Goal: Task Accomplishment & Management: Manage account settings

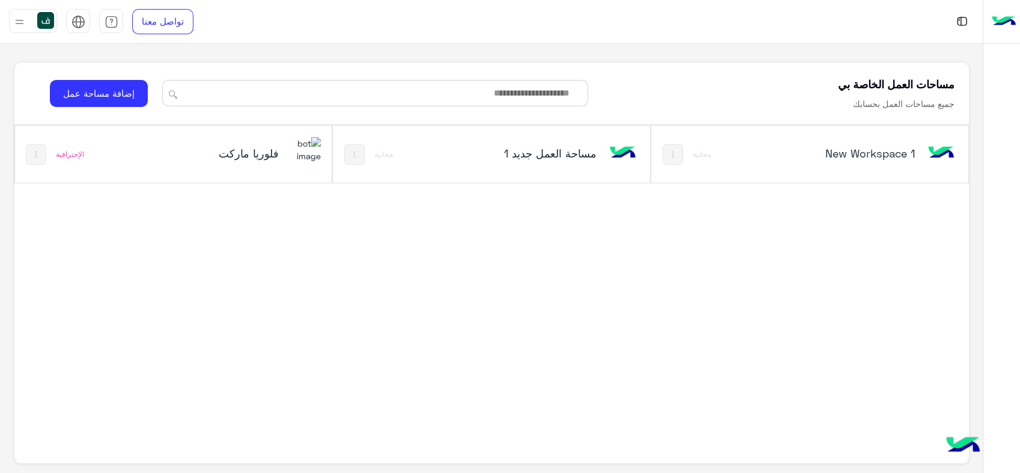
click at [291, 154] on img at bounding box center [304, 150] width 32 height 26
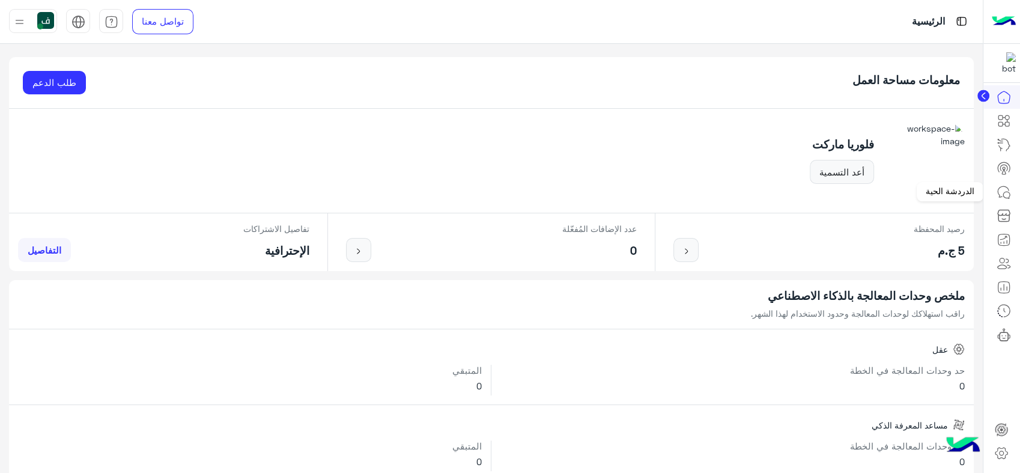
click at [1005, 186] on icon at bounding box center [1002, 191] width 11 height 11
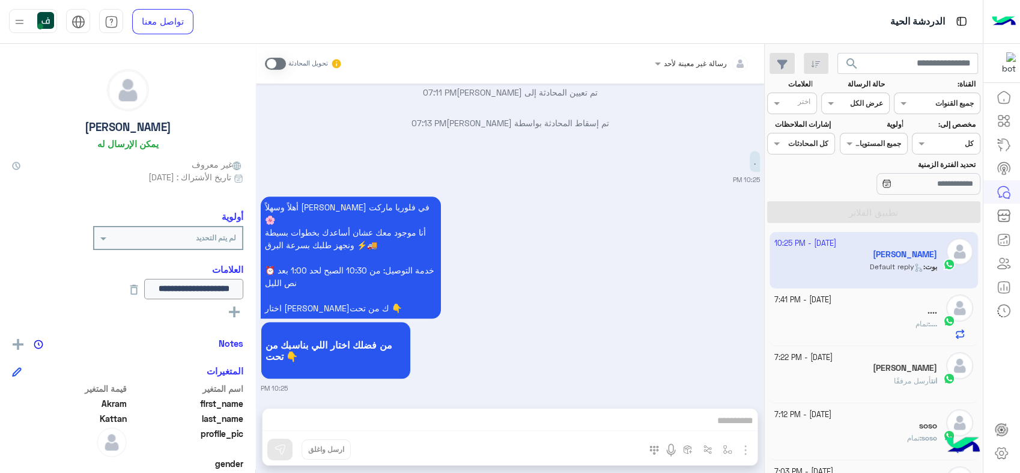
drag, startPoint x: 134, startPoint y: 148, endPoint x: 123, endPoint y: 111, distance: 38.9
click at [123, 111] on div "Akram Kattan يمكن الإرسال له" at bounding box center [127, 111] width 231 height 85
drag, startPoint x: 123, startPoint y: 111, endPoint x: 205, endPoint y: 73, distance: 91.1
click at [205, 73] on div "Akram Kattan يمكن الإرسال له" at bounding box center [127, 111] width 231 height 85
click at [716, 62] on input "text" at bounding box center [717, 61] width 64 height 11
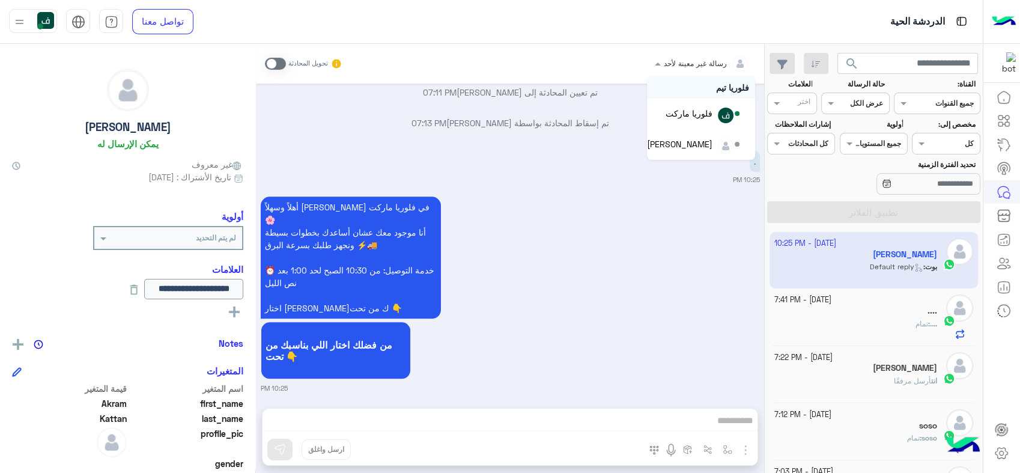
click at [704, 62] on input "text" at bounding box center [717, 61] width 64 height 11
click at [999, 449] on icon at bounding box center [1001, 453] width 14 height 14
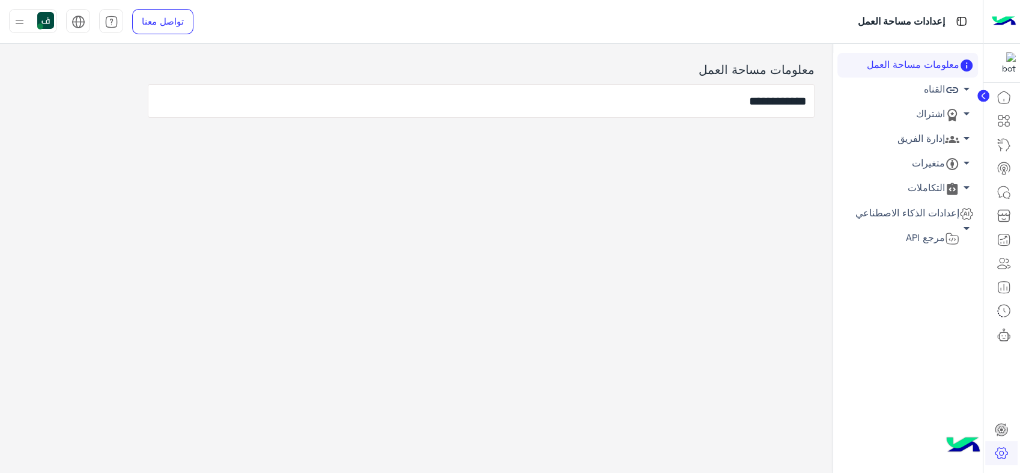
click at [927, 94] on link "القناه arrow_drop_down" at bounding box center [907, 89] width 141 height 25
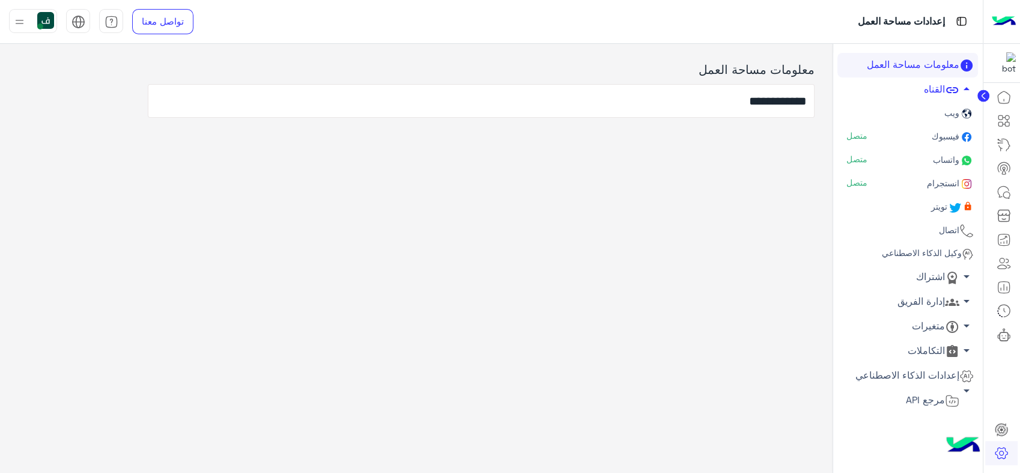
click at [937, 159] on span "واتساب" at bounding box center [944, 159] width 29 height 10
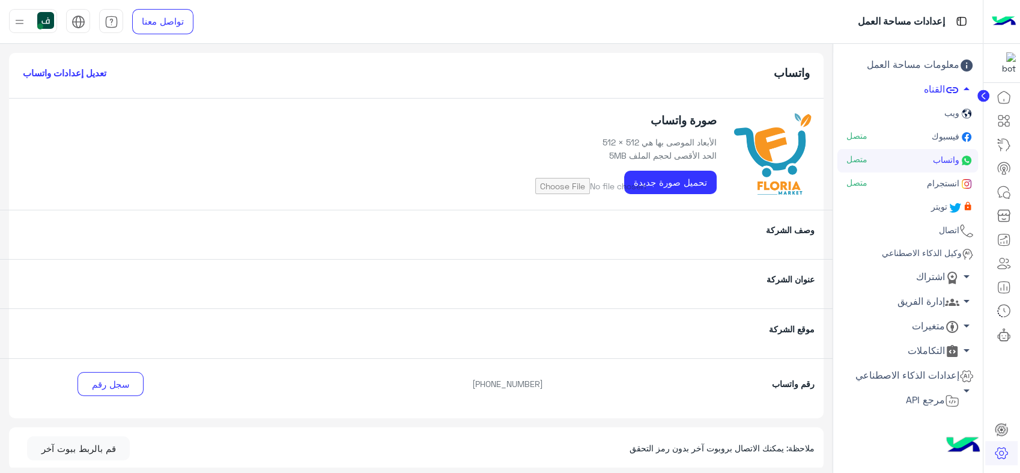
scroll to position [67, 0]
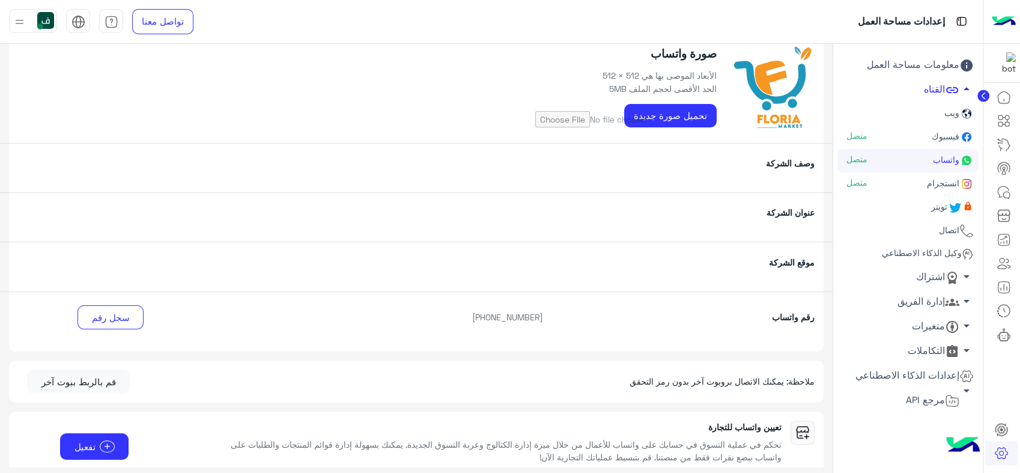
click at [685, 173] on div "وصف الشركة" at bounding box center [416, 167] width 832 height 49
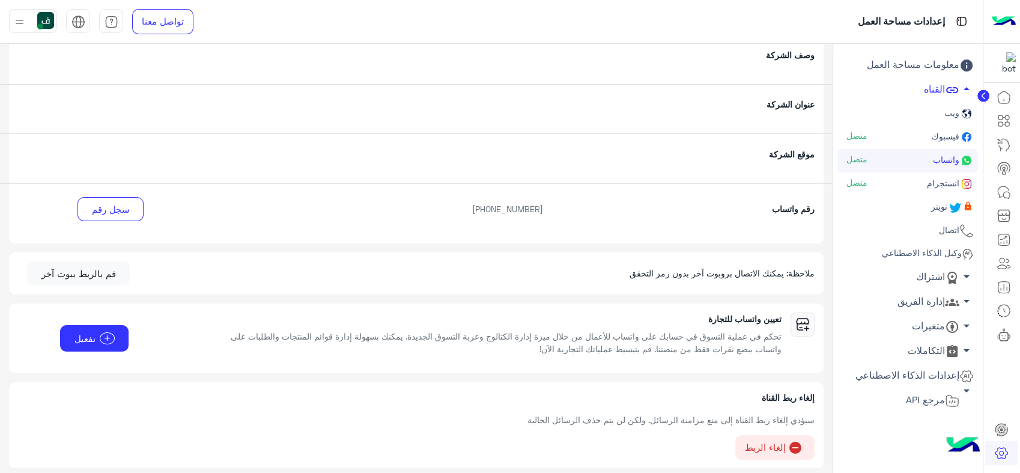
scroll to position [176, 0]
click at [986, 95] on circle at bounding box center [983, 96] width 12 height 12
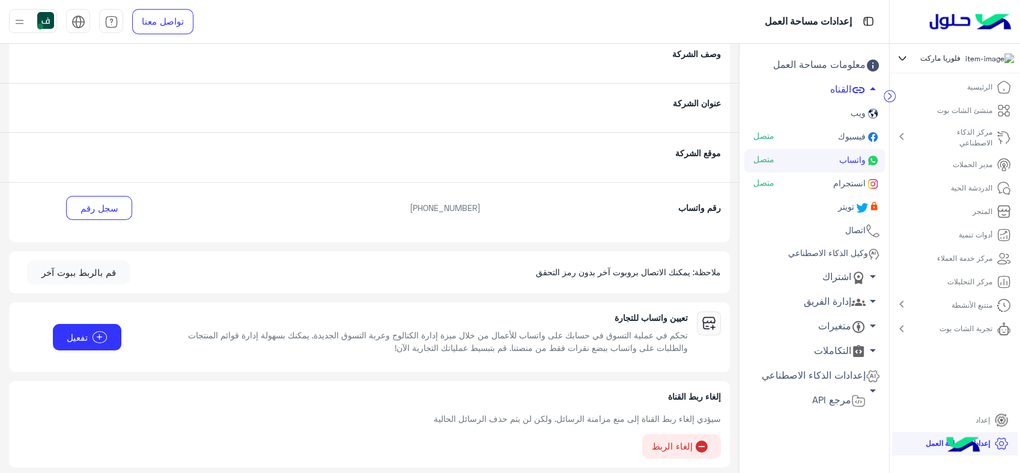
click at [958, 170] on p "مدير الحملات" at bounding box center [972, 164] width 40 height 11
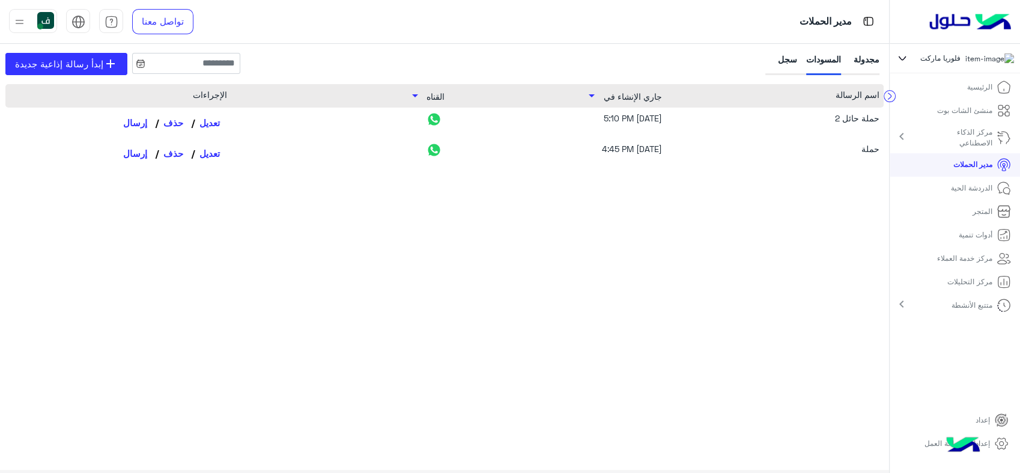
click at [982, 440] on img at bounding box center [963, 446] width 42 height 42
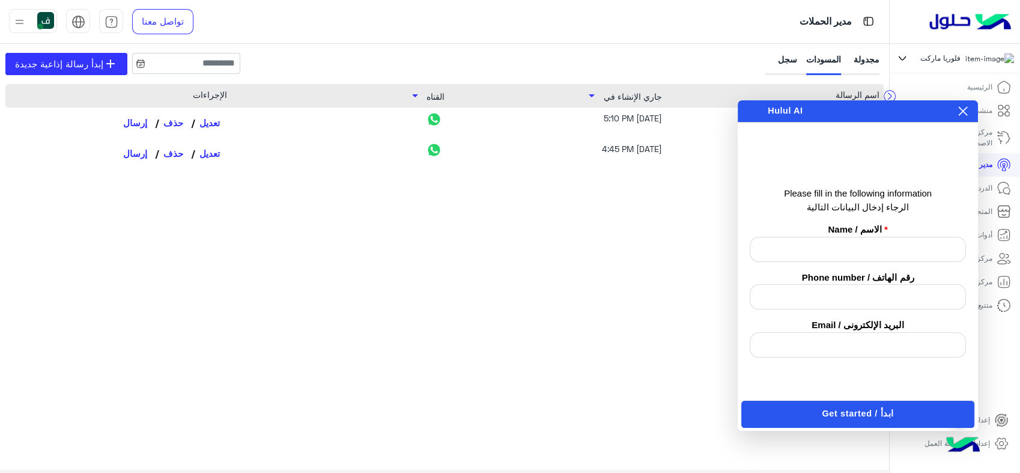
click at [959, 115] on icon at bounding box center [962, 111] width 9 height 9
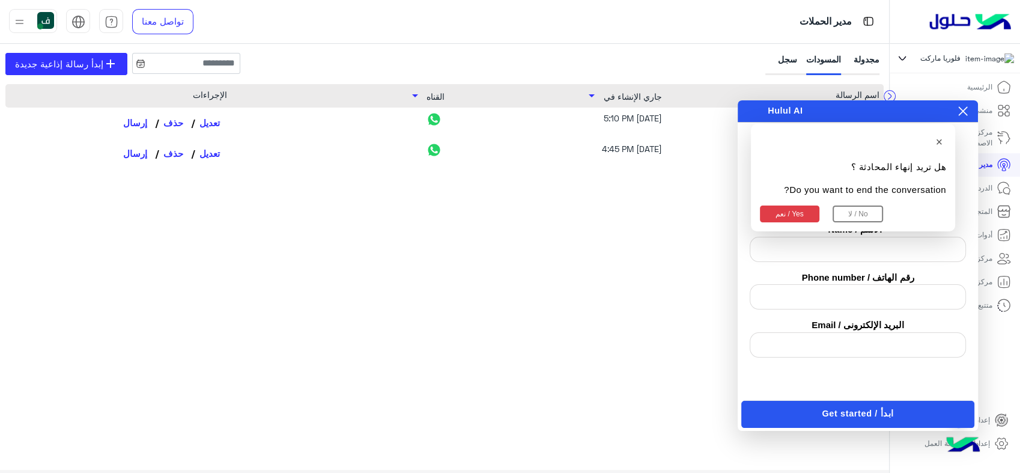
click at [786, 212] on button "نعم / Yes" at bounding box center [789, 213] width 59 height 17
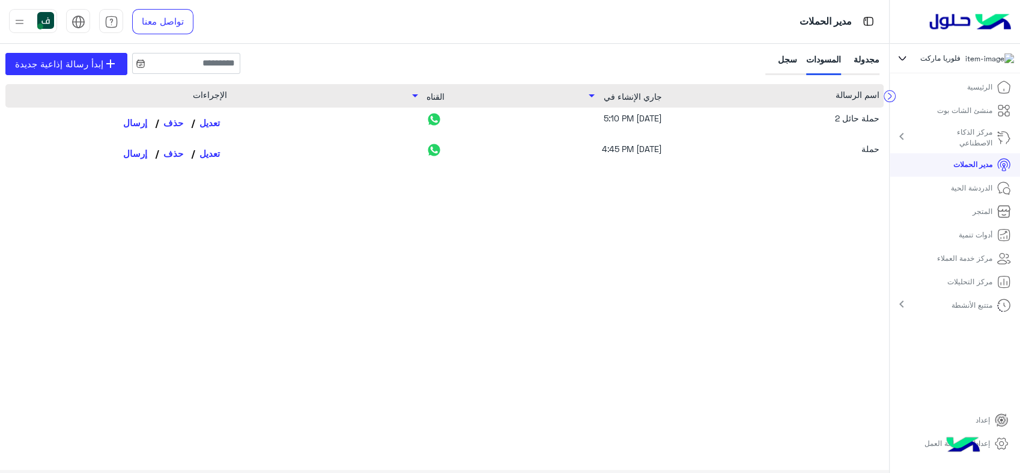
click at [1005, 445] on icon at bounding box center [1001, 443] width 14 height 14
click at [965, 16] on img at bounding box center [969, 21] width 91 height 25
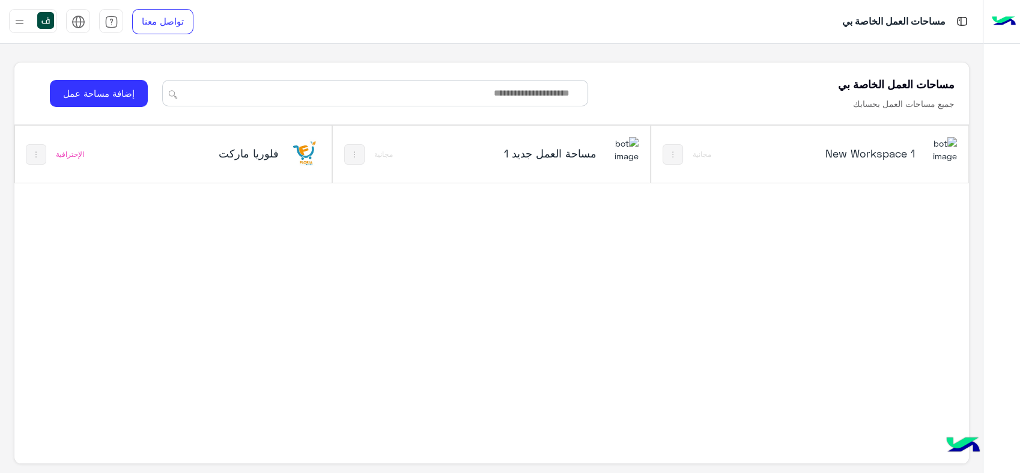
click at [268, 165] on div "فلوريا ماركت" at bounding box center [232, 154] width 177 height 35
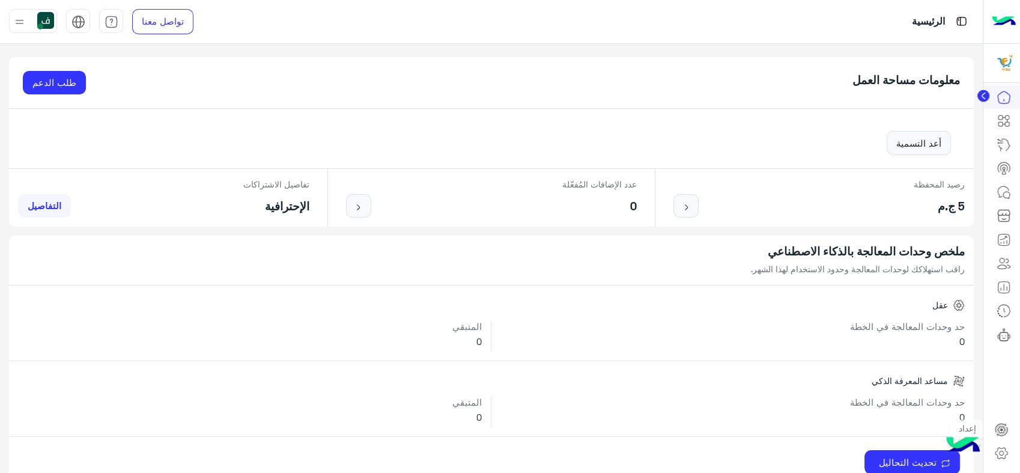
click at [1003, 453] on icon at bounding box center [1001, 453] width 14 height 14
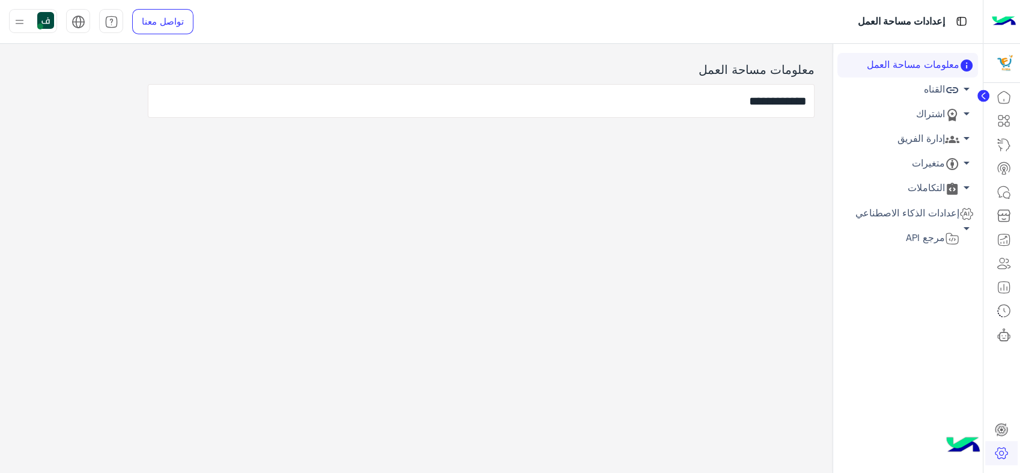
click at [920, 139] on link "إدارة الفريق arrow_drop_down" at bounding box center [907, 139] width 141 height 25
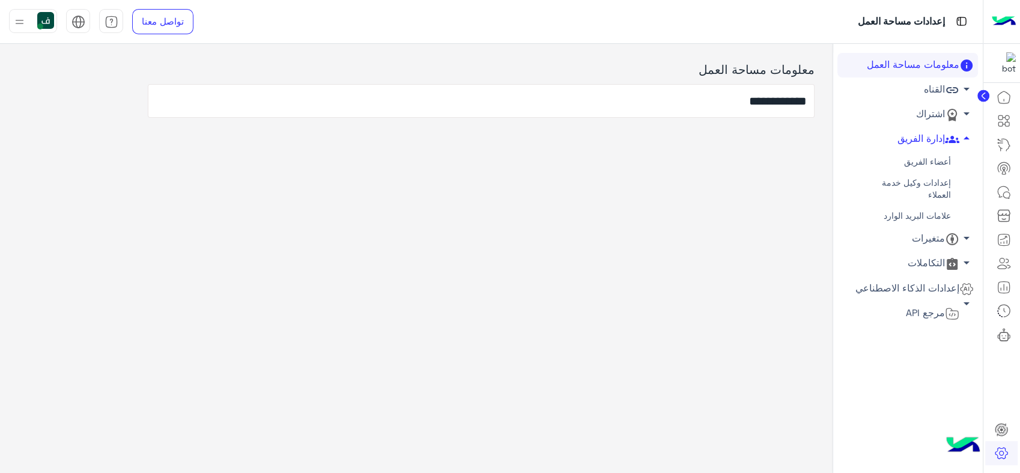
click at [918, 163] on link "أعضاء الفريق" at bounding box center [907, 161] width 141 height 21
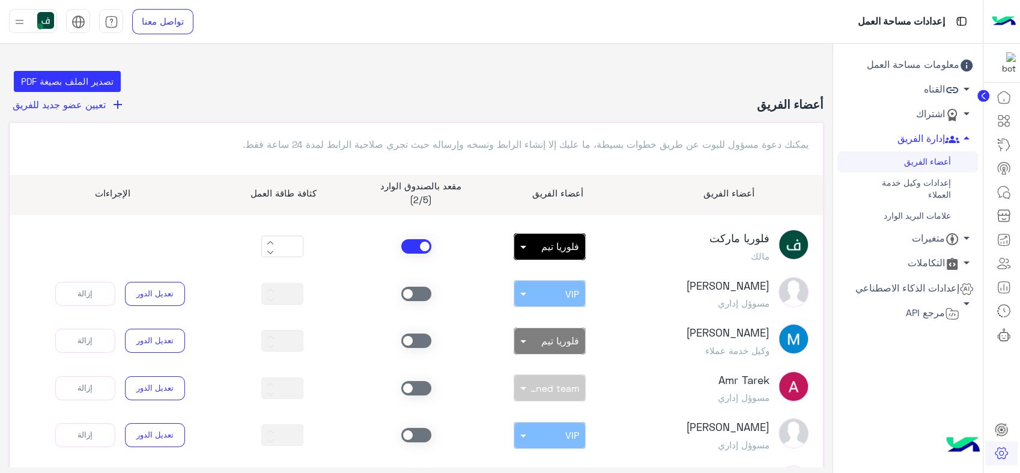
scroll to position [44, 0]
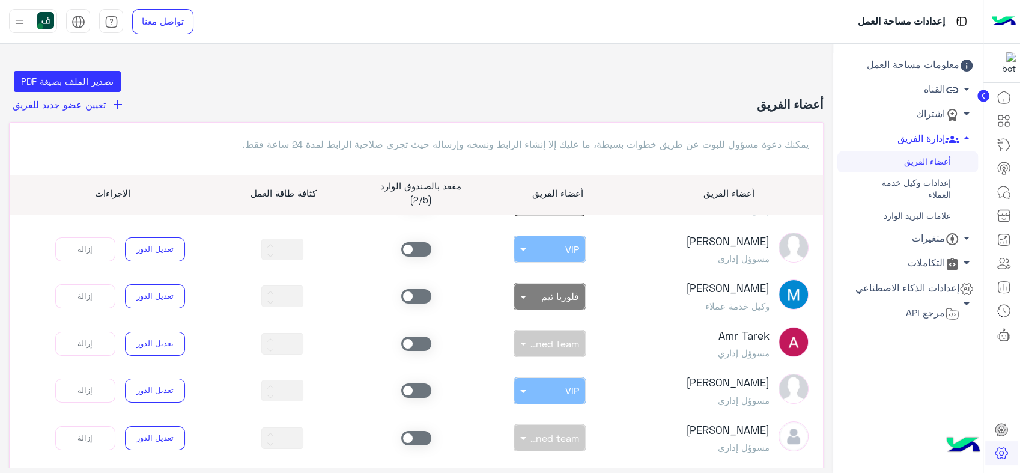
click at [418, 289] on span at bounding box center [416, 296] width 30 height 14
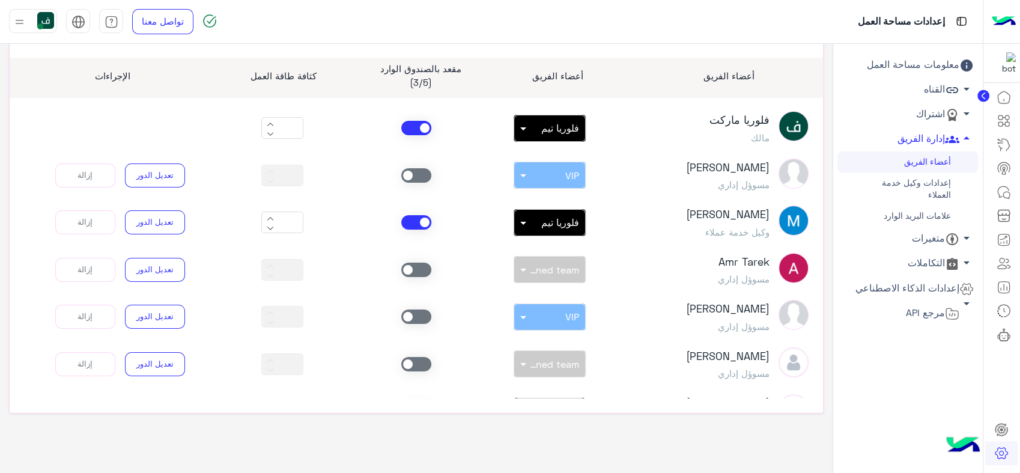
scroll to position [0, 0]
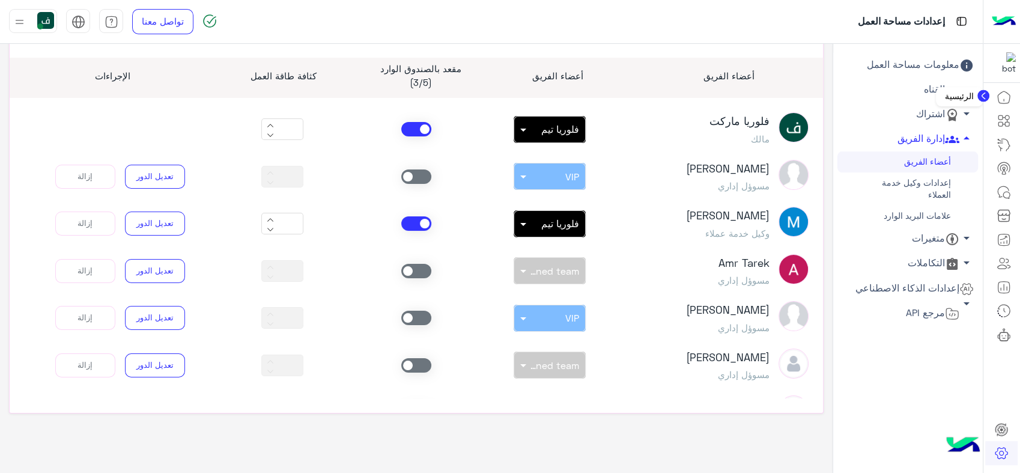
click at [1002, 97] on icon at bounding box center [1003, 97] width 14 height 14
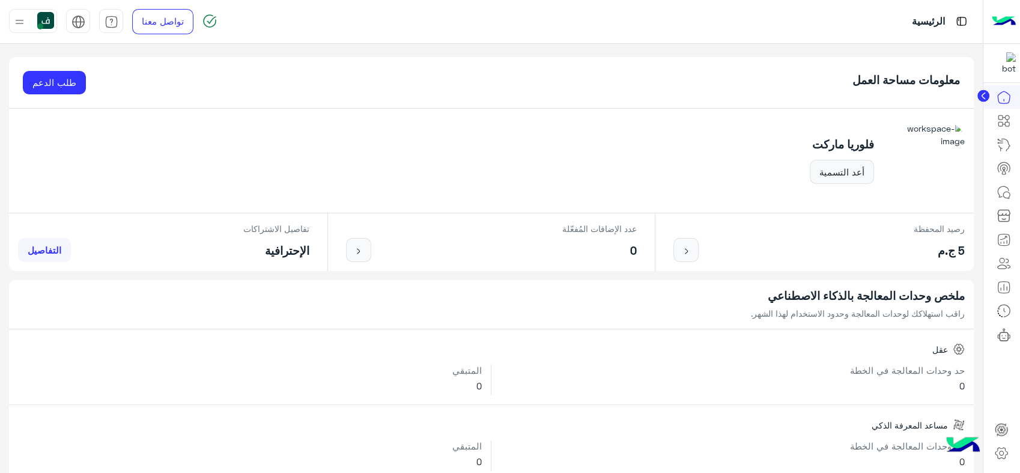
click at [50, 20] on img at bounding box center [45, 20] width 17 height 17
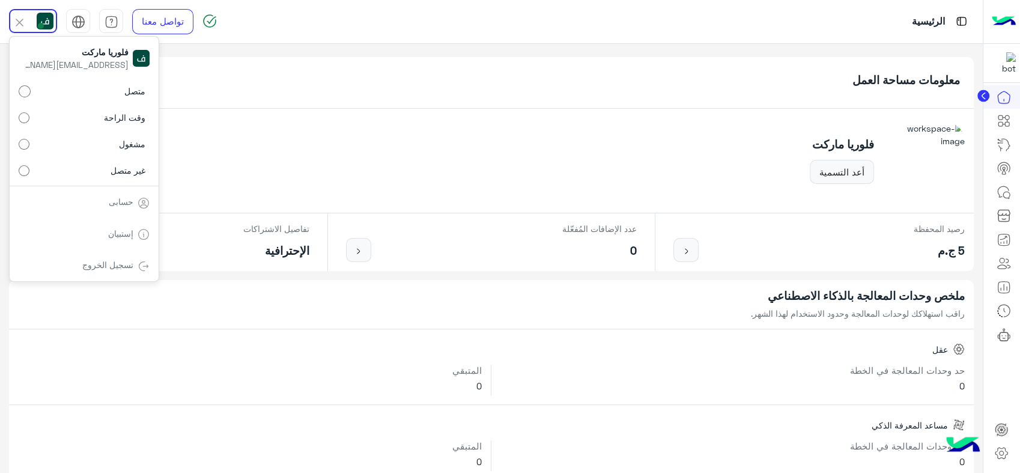
click at [109, 168] on label "غير متصل" at bounding box center [84, 170] width 131 height 22
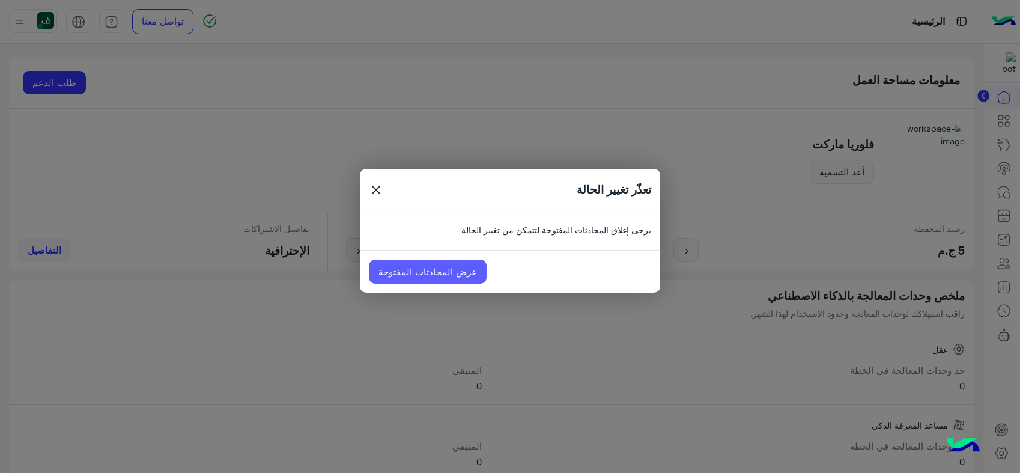
click at [435, 273] on link "عرض المحادثات المفتوحة" at bounding box center [428, 271] width 118 height 24
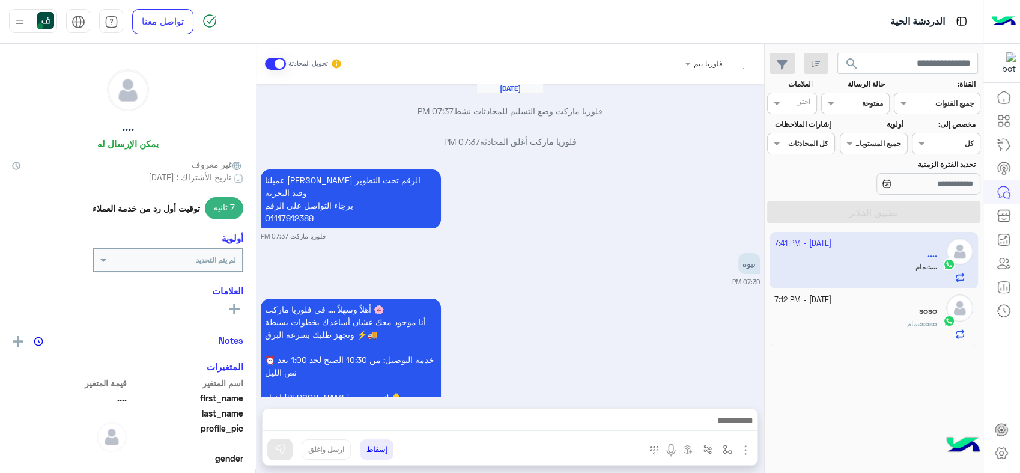
scroll to position [793, 0]
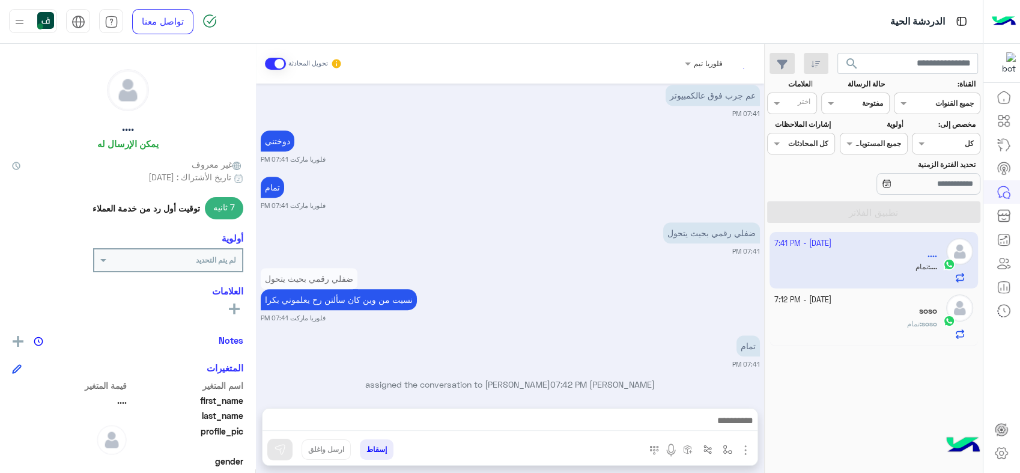
click at [371, 444] on button "إسقاط" at bounding box center [377, 449] width 34 height 20
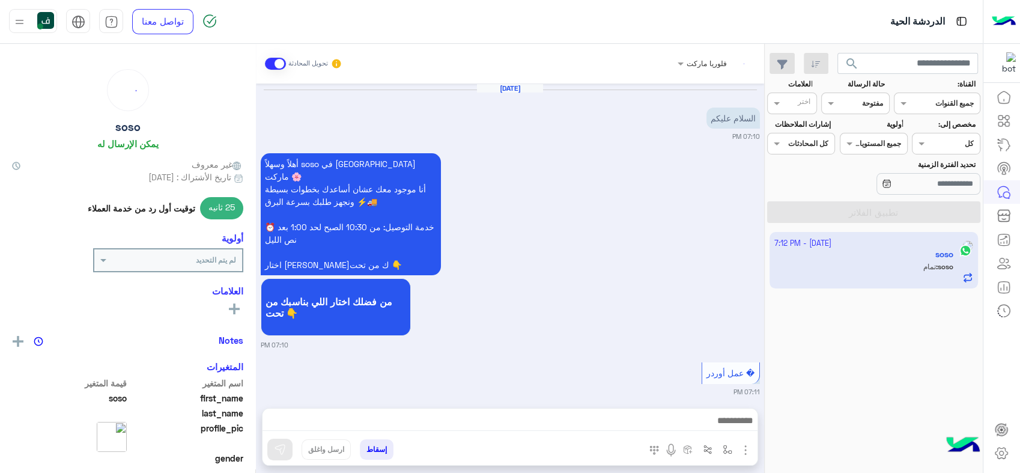
scroll to position [452, 0]
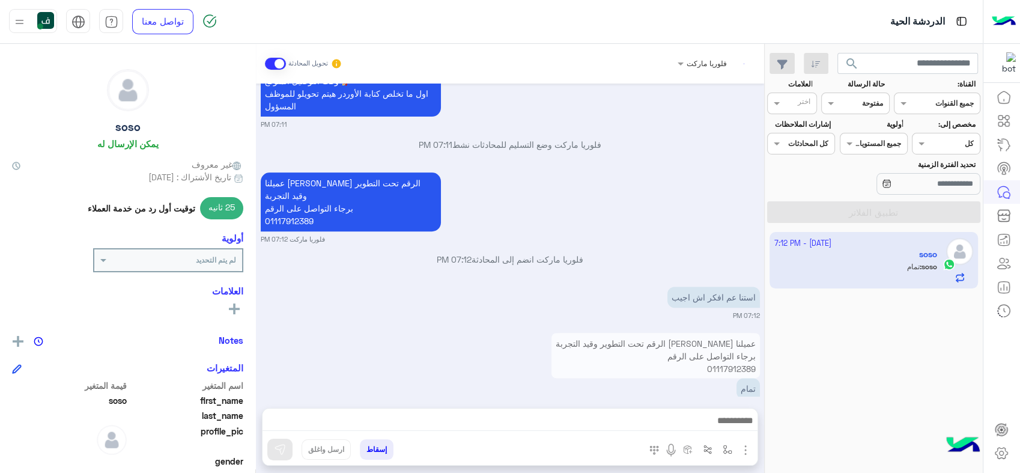
click at [47, 19] on img at bounding box center [45, 20] width 17 height 17
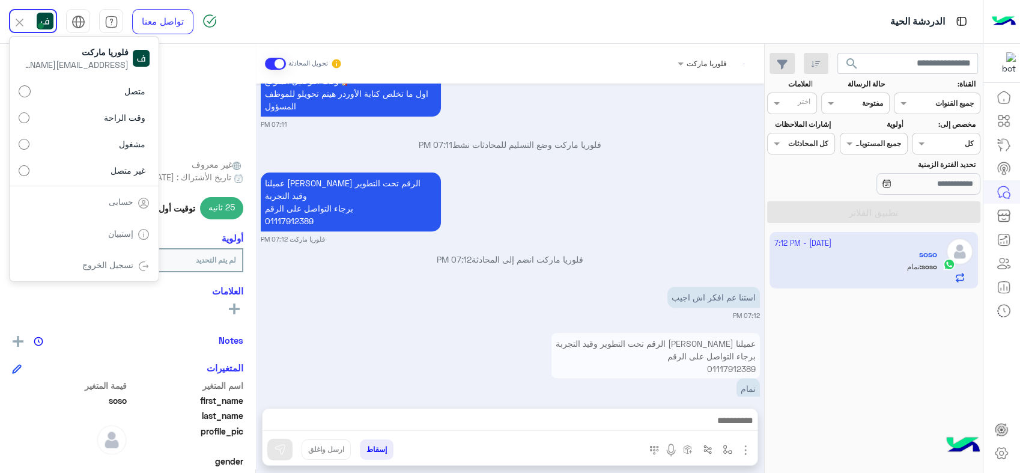
click at [96, 113] on label "وقت الراحة" at bounding box center [84, 118] width 131 height 22
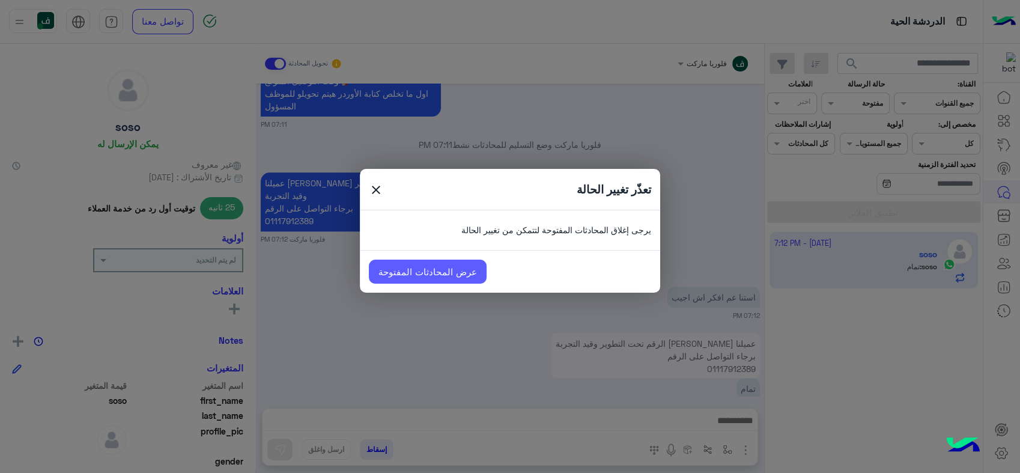
click at [416, 273] on link "عرض المحادثات المفتوحة" at bounding box center [428, 271] width 118 height 24
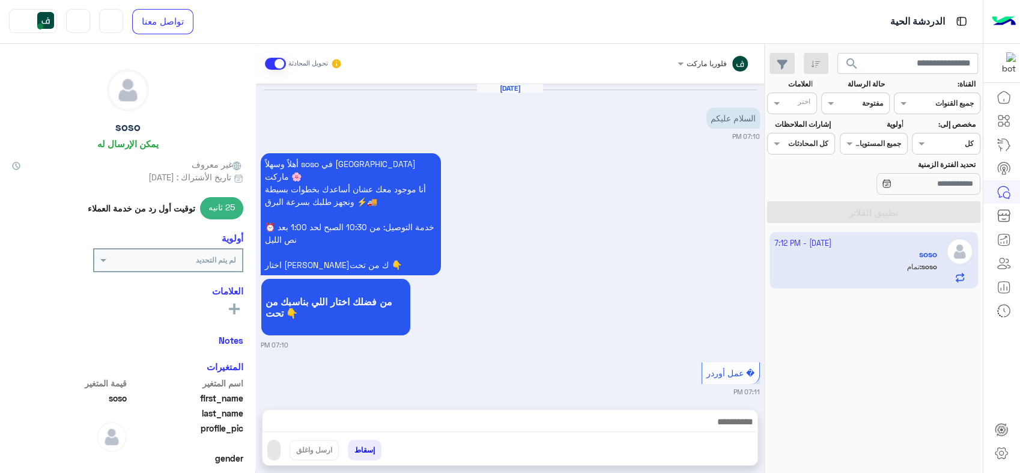
scroll to position [452, 0]
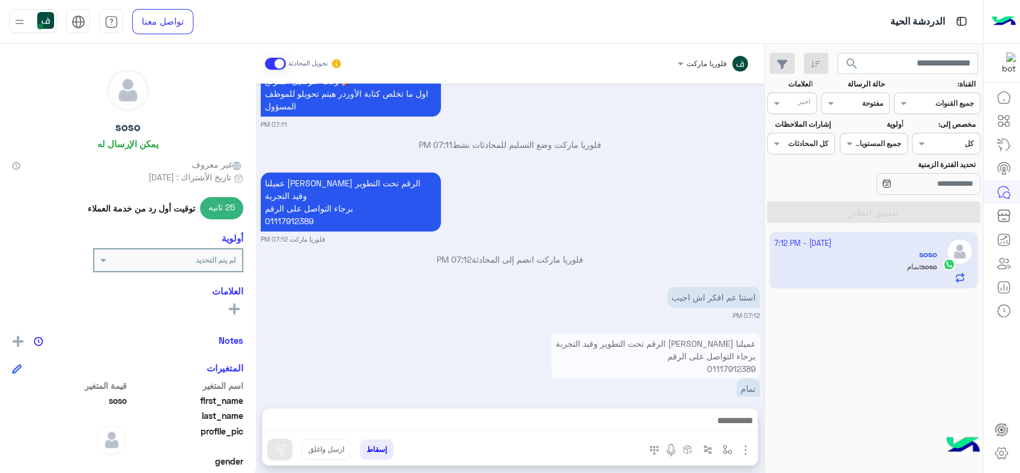
click at [374, 447] on button "إسقاط" at bounding box center [377, 449] width 34 height 20
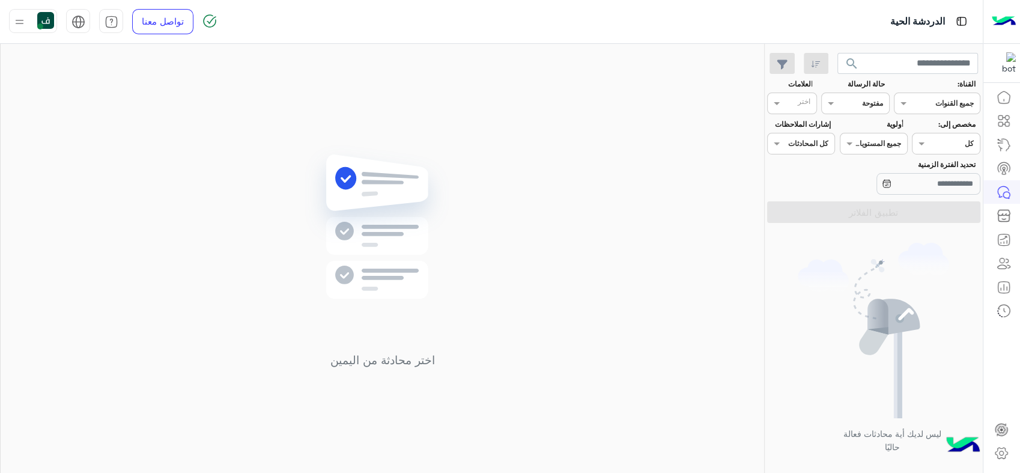
click at [40, 23] on span at bounding box center [40, 26] width 6 height 6
click at [117, 169] on span "غير متصل" at bounding box center [127, 170] width 35 height 13
click at [130, 259] on link "تسجيل الخروج" at bounding box center [107, 264] width 51 height 10
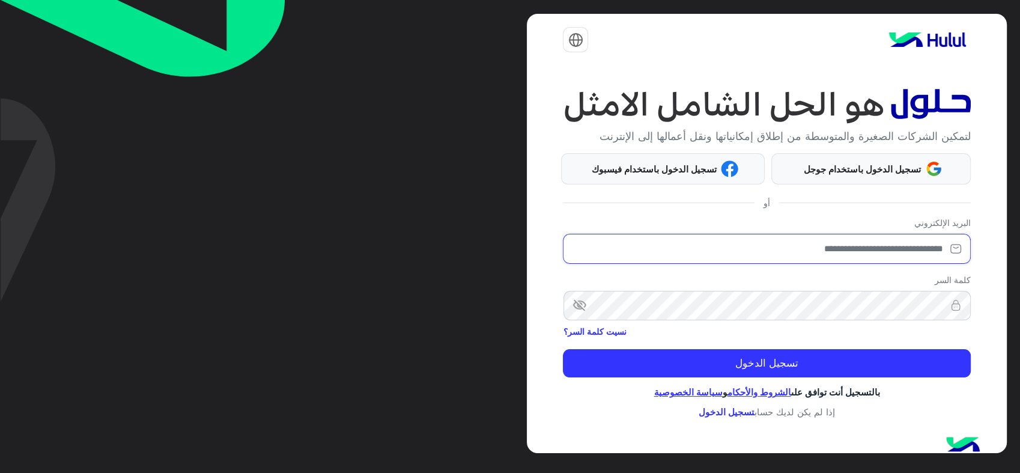
click at [829, 251] on input "email" at bounding box center [766, 249] width 407 height 30
type input "**********"
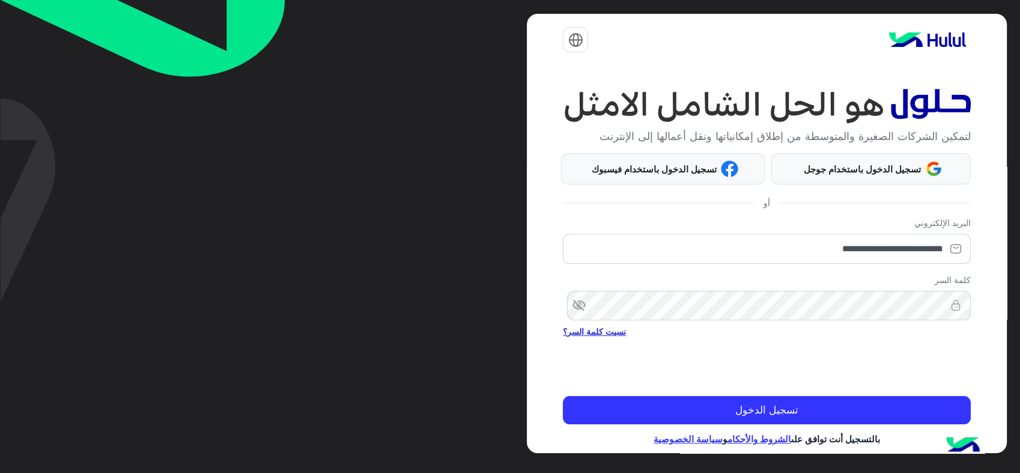
click at [620, 327] on link "نسيت كلمة السر؟" at bounding box center [594, 331] width 63 height 13
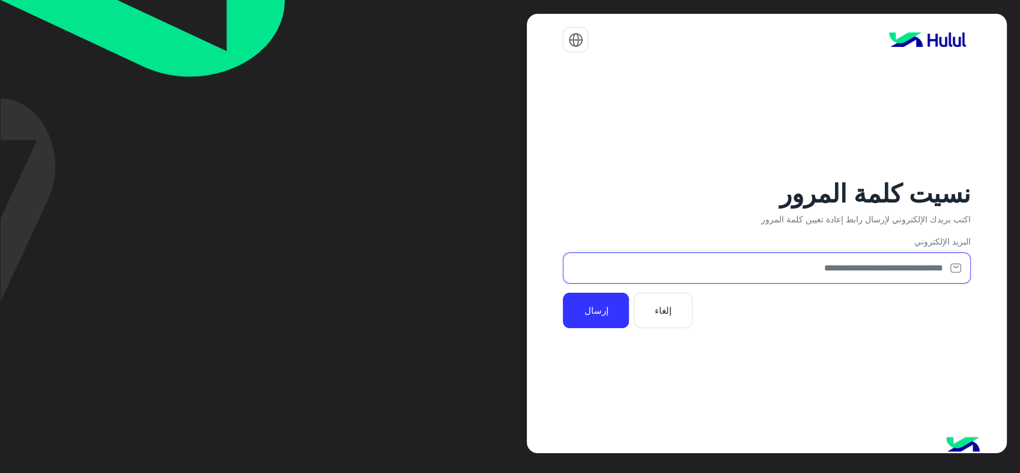
click at [783, 259] on input "email" at bounding box center [766, 268] width 407 height 32
type input "**********"
click at [599, 308] on button "إرسال" at bounding box center [596, 309] width 66 height 35
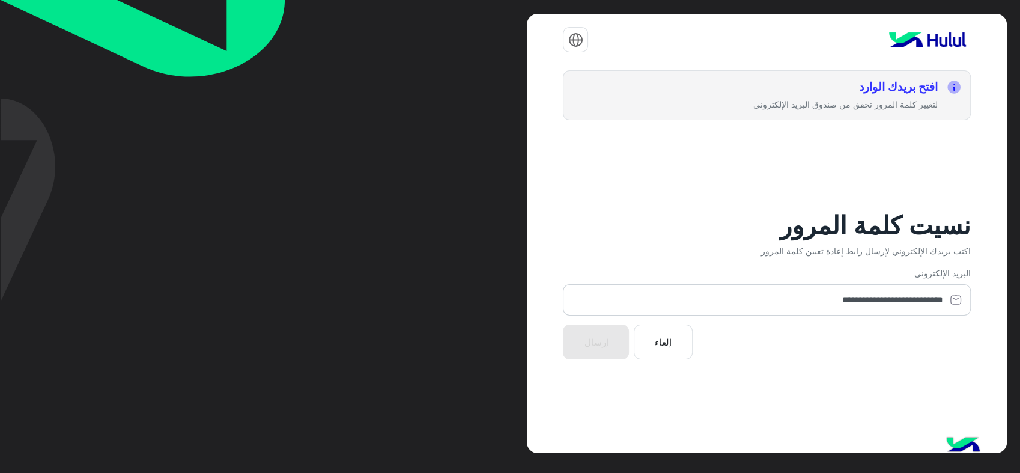
click at [659, 354] on button "إلغاء" at bounding box center [663, 341] width 59 height 35
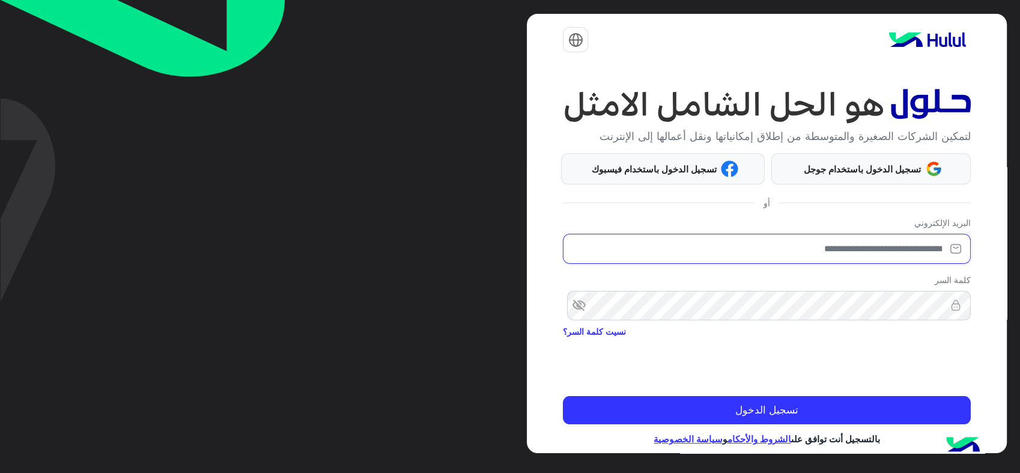
click at [727, 255] on input "email" at bounding box center [766, 249] width 407 height 30
type input "**********"
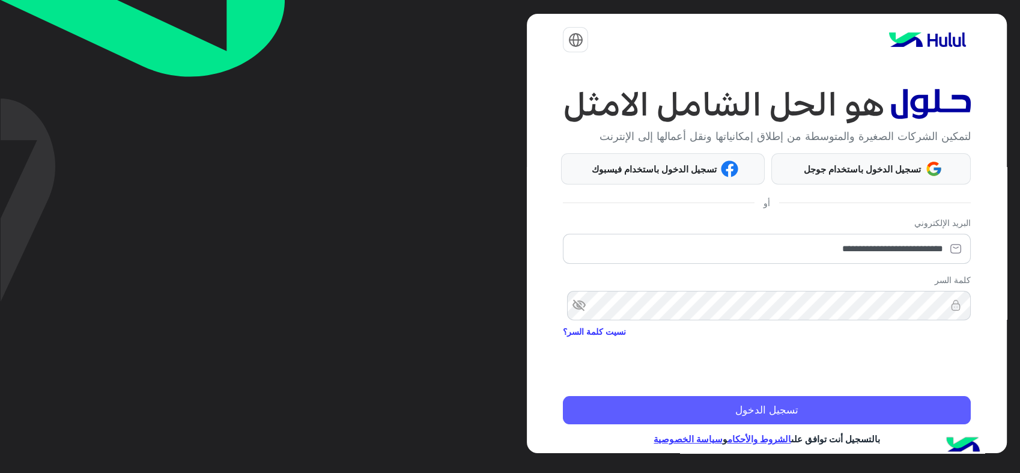
click at [735, 404] on button "تسجيل الدخول" at bounding box center [766, 410] width 407 height 29
